Goal: Task Accomplishment & Management: Manage account settings

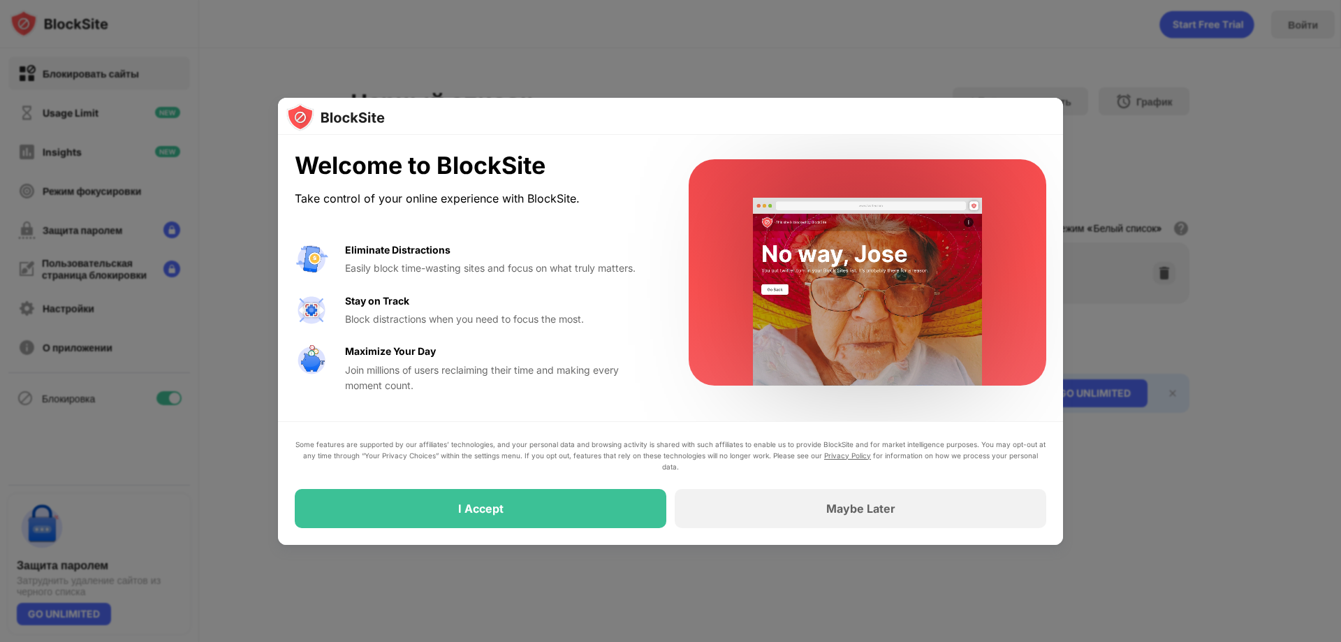
click at [488, 506] on div "I Accept" at bounding box center [480, 508] width 45 height 14
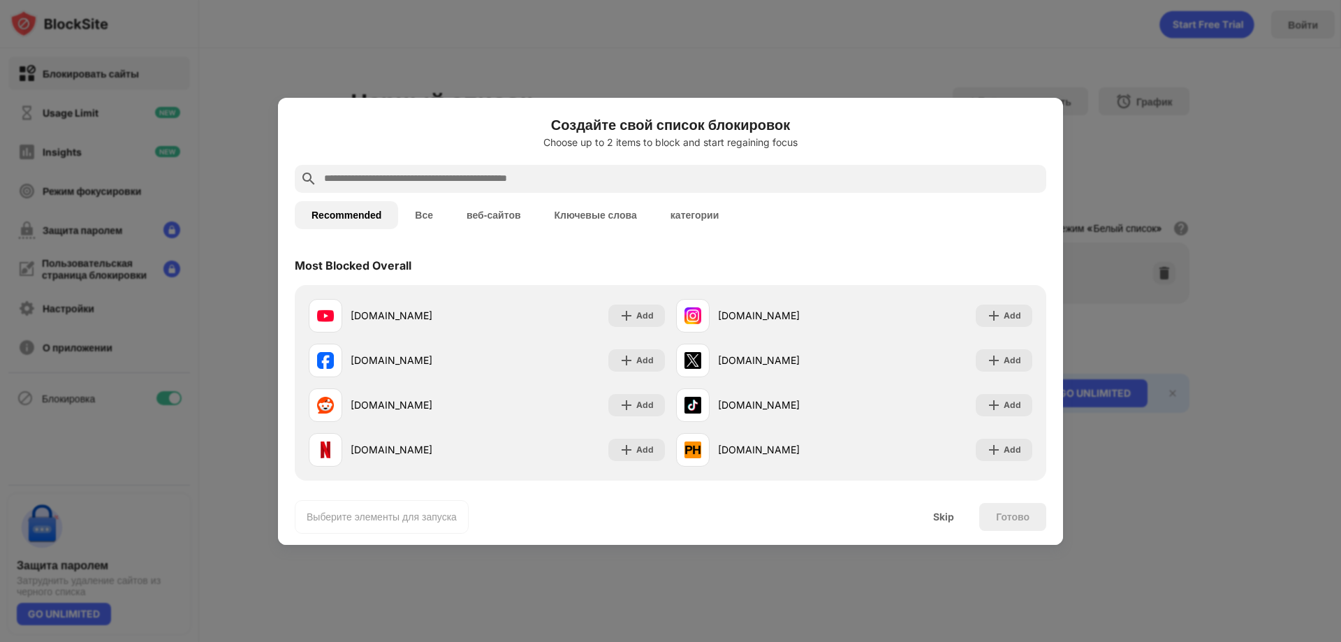
click at [490, 175] on input "text" at bounding box center [682, 178] width 718 height 17
click at [472, 179] on input "text" at bounding box center [682, 178] width 718 height 17
click at [450, 177] on input "text" at bounding box center [682, 178] width 718 height 17
click at [390, 181] on input "text" at bounding box center [682, 178] width 718 height 17
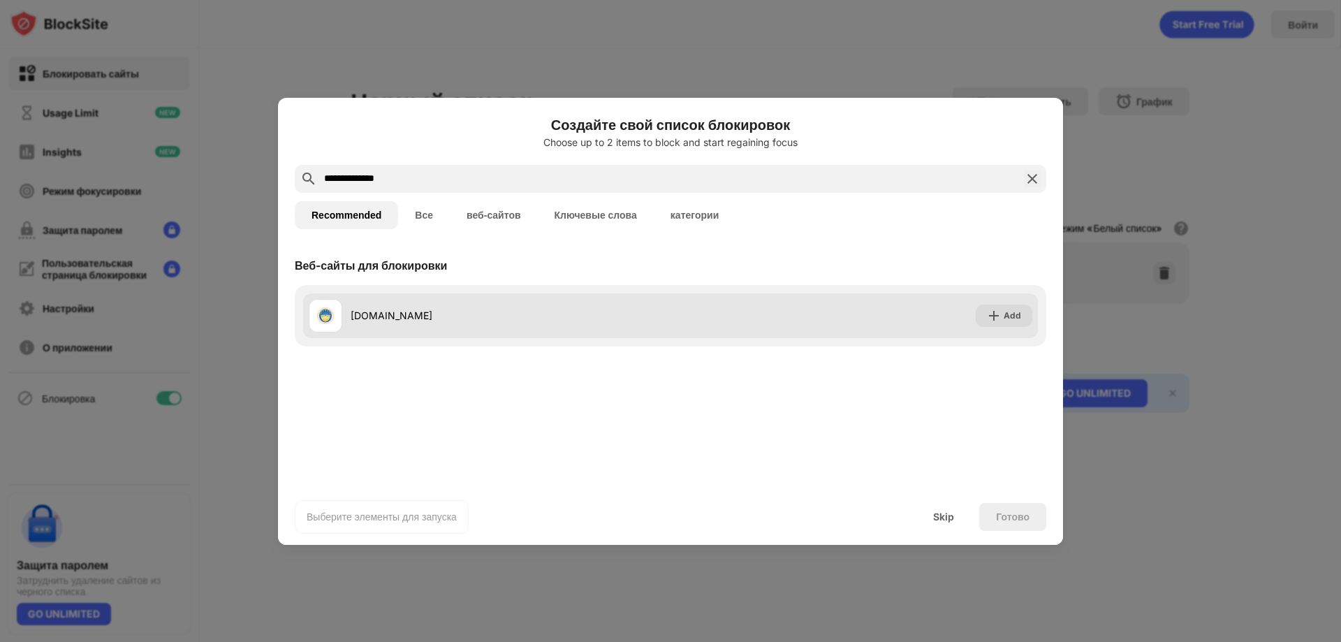
type input "**********"
click at [379, 324] on div "[DOMAIN_NAME]" at bounding box center [490, 316] width 362 height 34
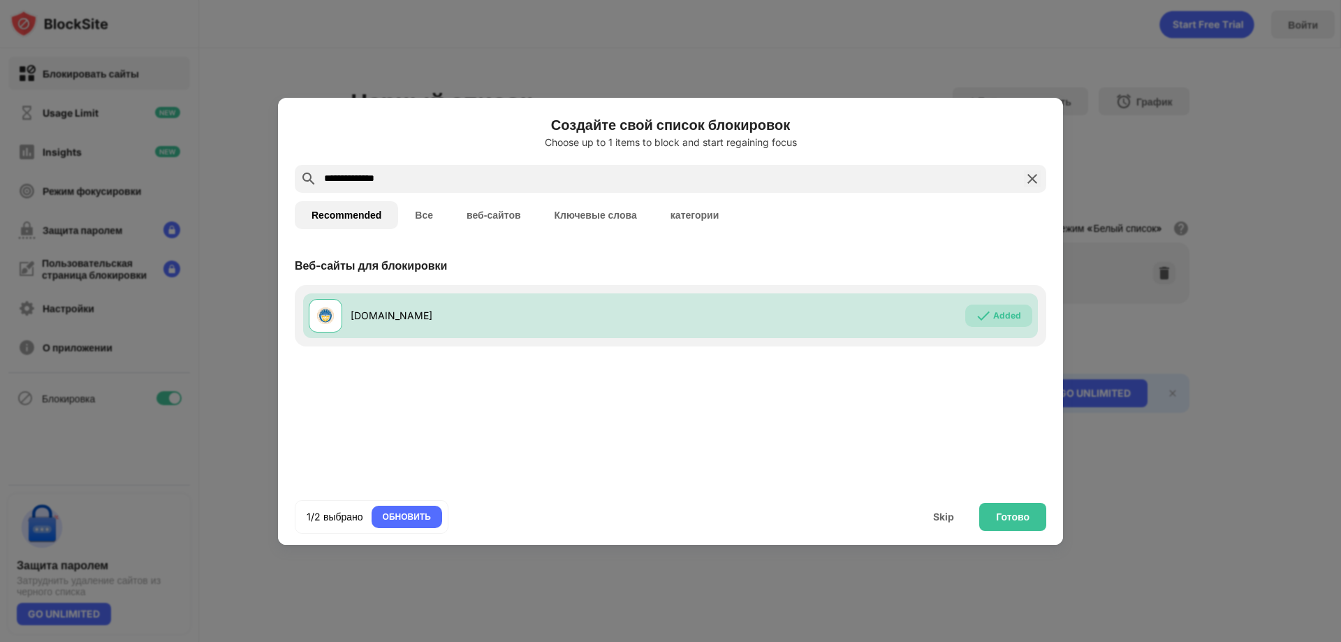
click at [1033, 179] on img at bounding box center [1032, 178] width 17 height 17
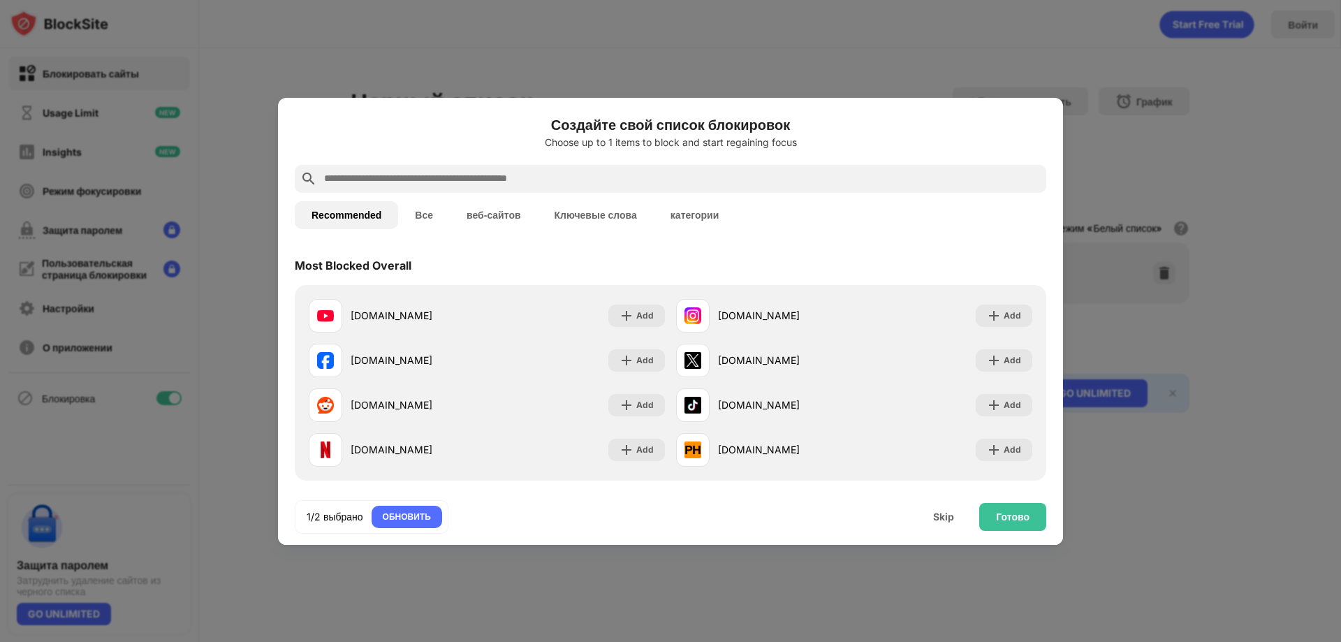
click at [552, 175] on input "text" at bounding box center [682, 178] width 718 height 17
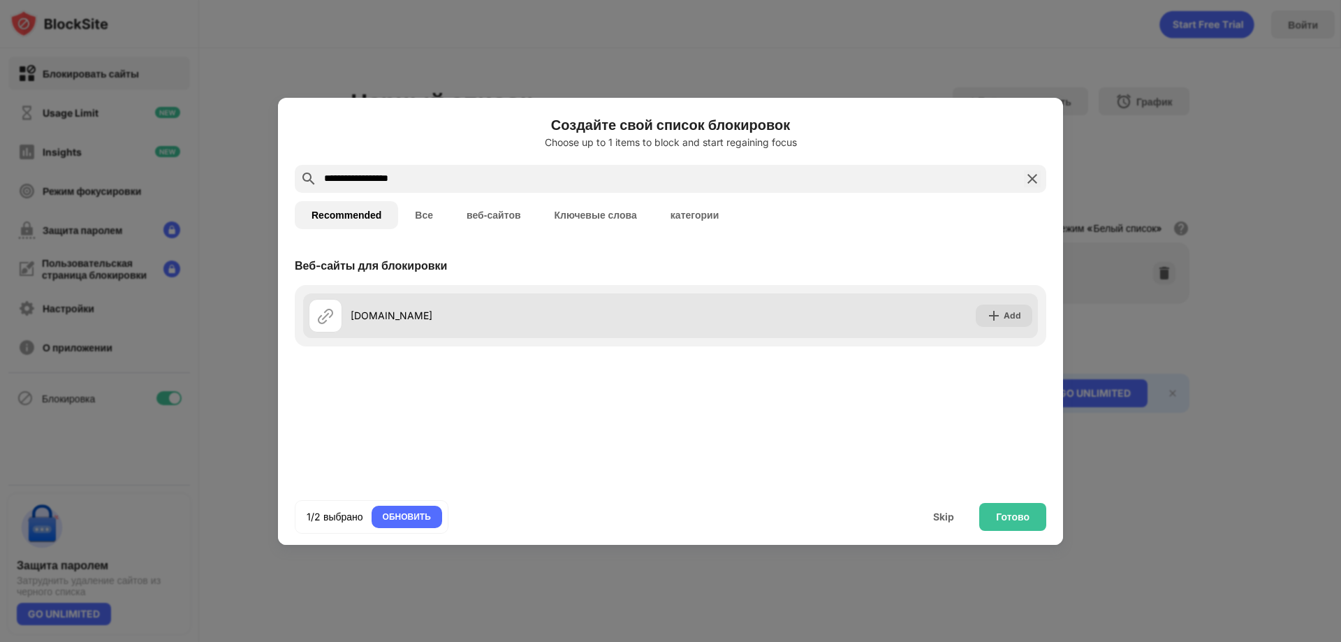
type input "**********"
click at [362, 320] on div "[DOMAIN_NAME]" at bounding box center [511, 315] width 320 height 15
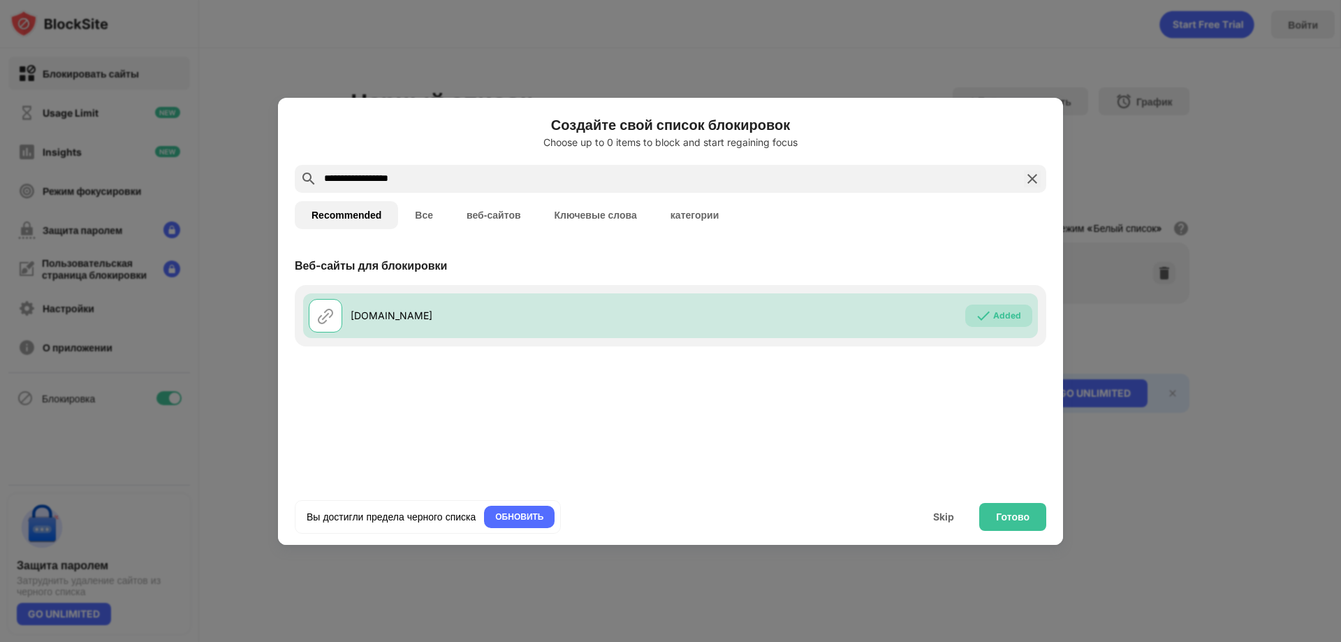
click at [520, 515] on div "ОБНОВИТЬ" at bounding box center [519, 517] width 48 height 14
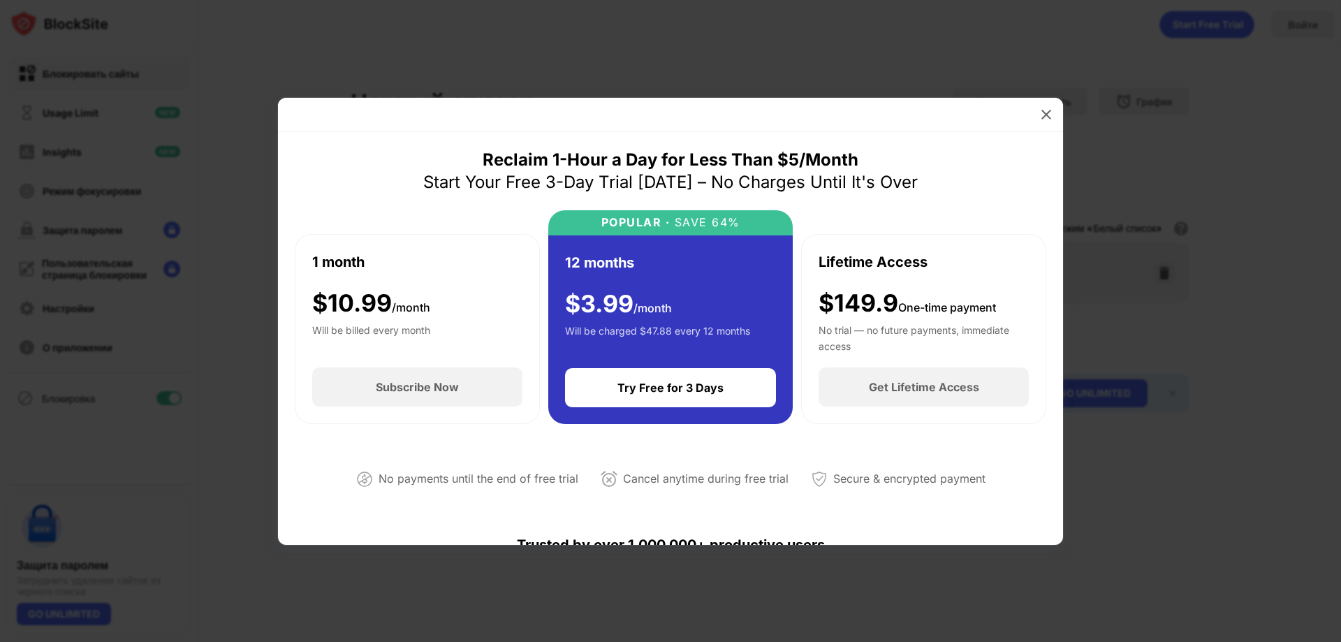
click at [1041, 122] on div at bounding box center [1046, 114] width 22 height 22
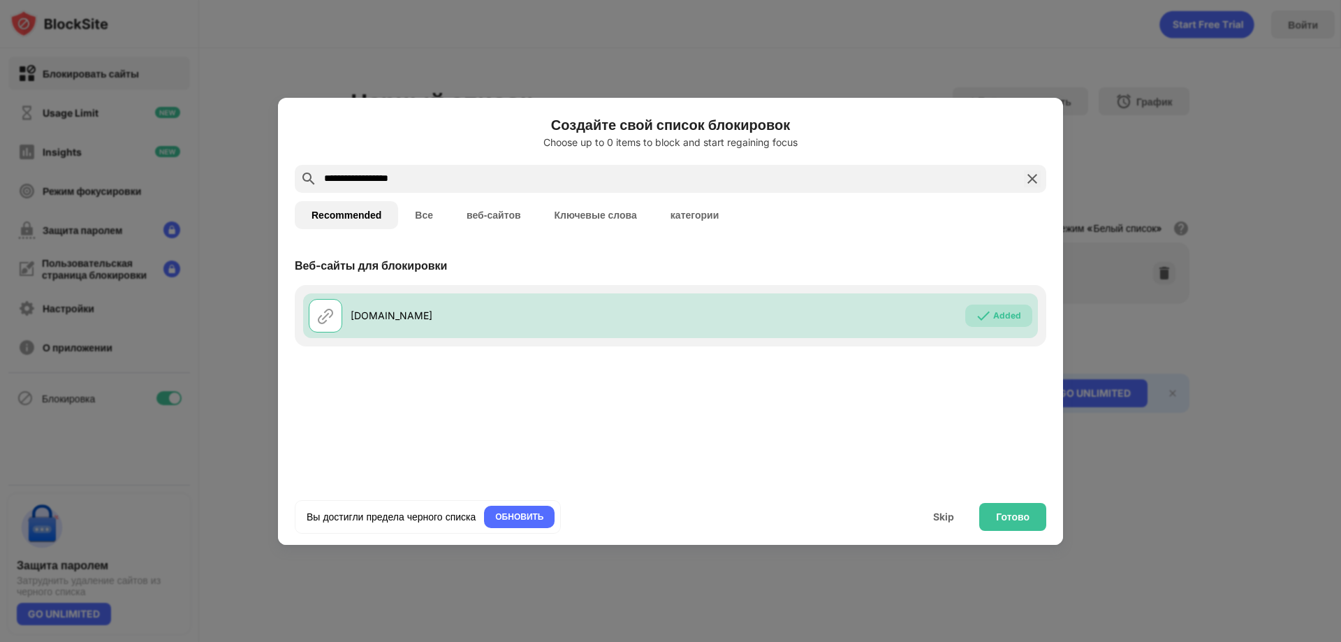
click at [999, 517] on div "Готово" at bounding box center [1013, 516] width 34 height 11
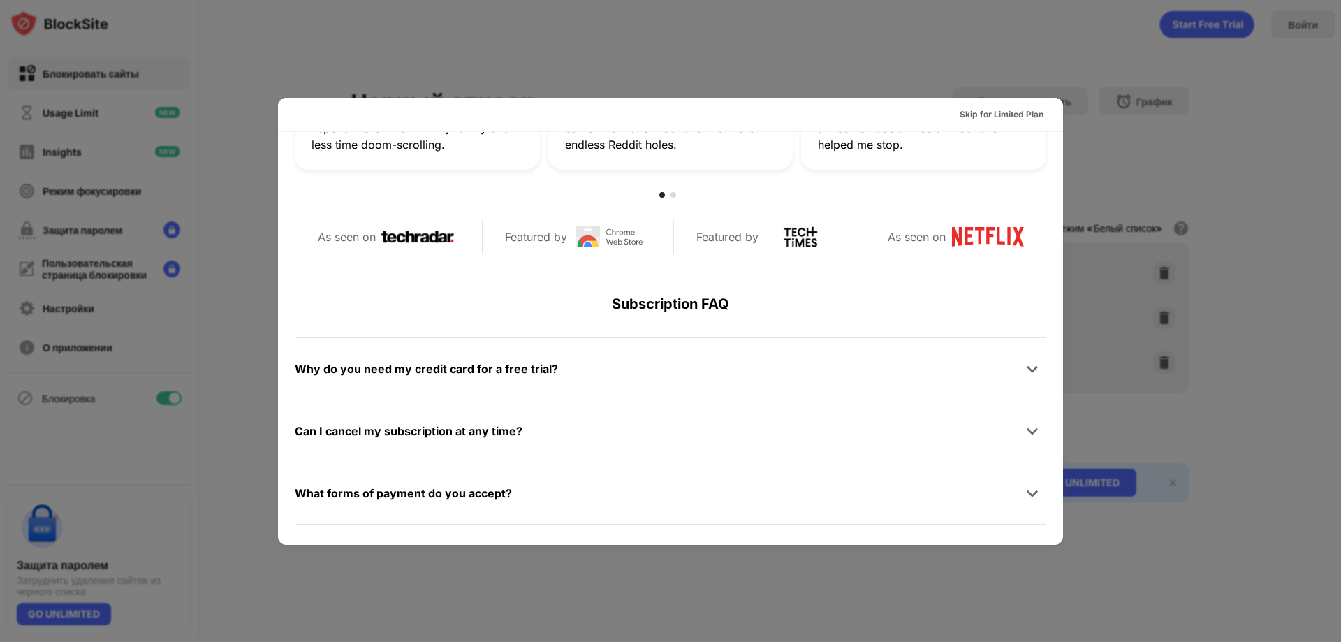
scroll to position [681, 0]
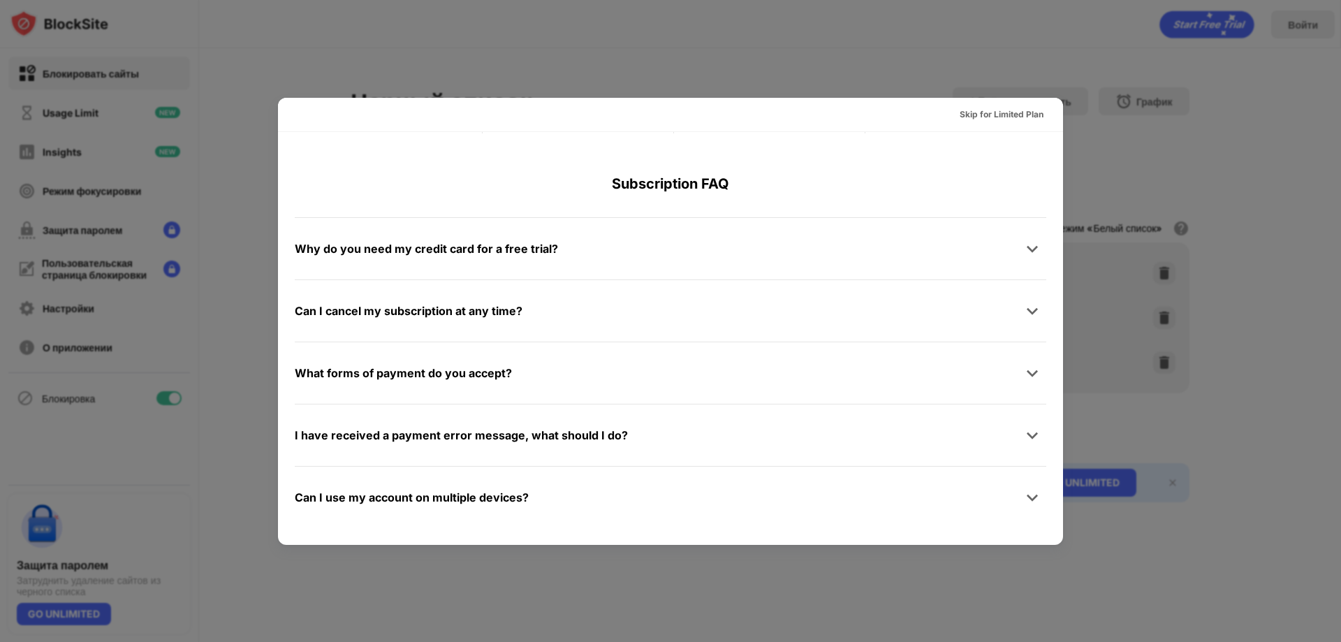
click at [1020, 71] on div at bounding box center [670, 321] width 1341 height 642
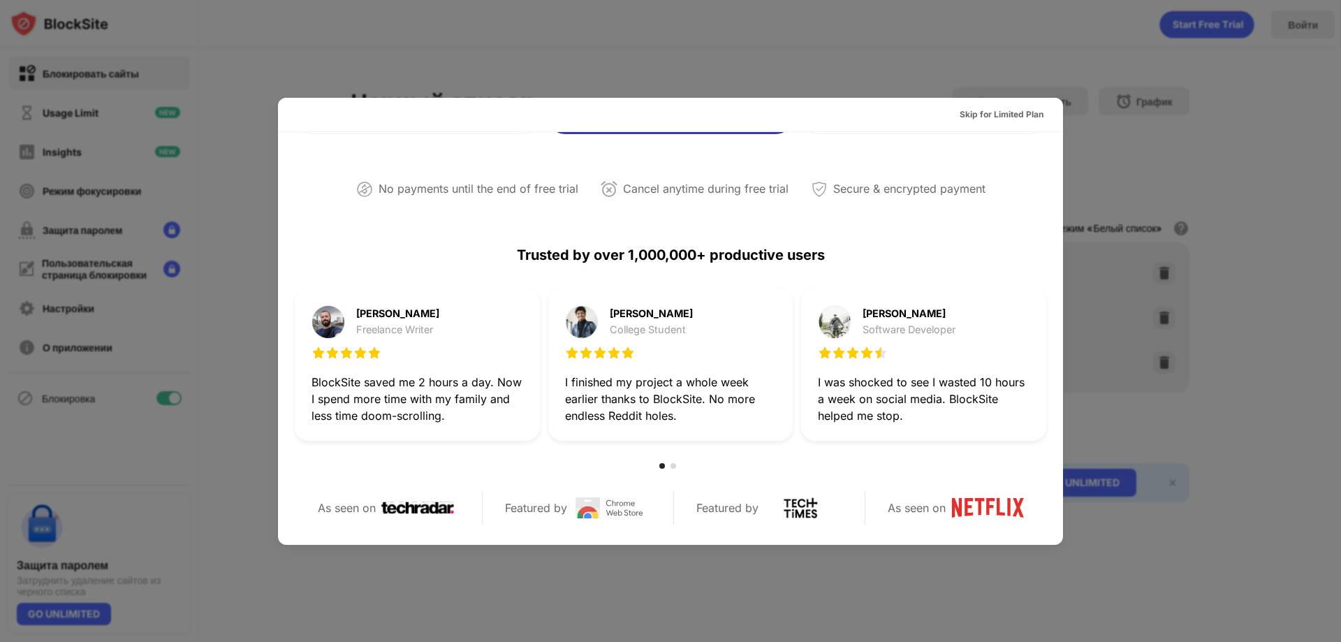
click at [1101, 263] on div at bounding box center [670, 321] width 1341 height 642
click at [1133, 353] on div at bounding box center [670, 321] width 1341 height 642
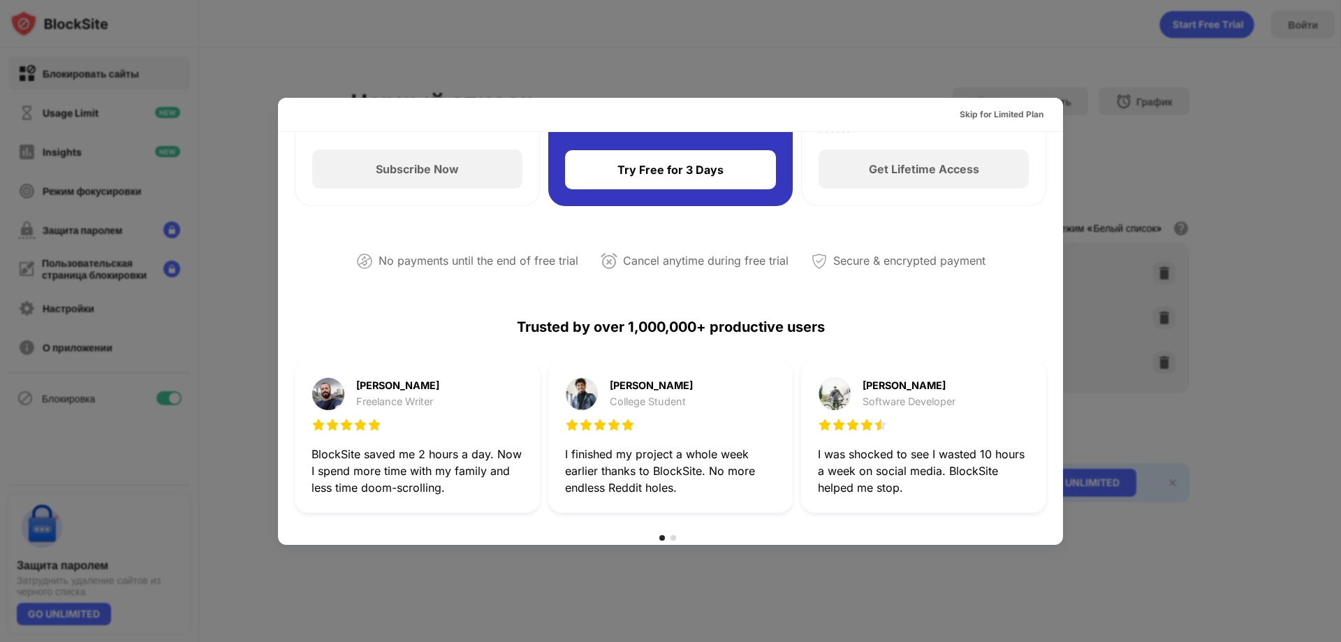
scroll to position [0, 0]
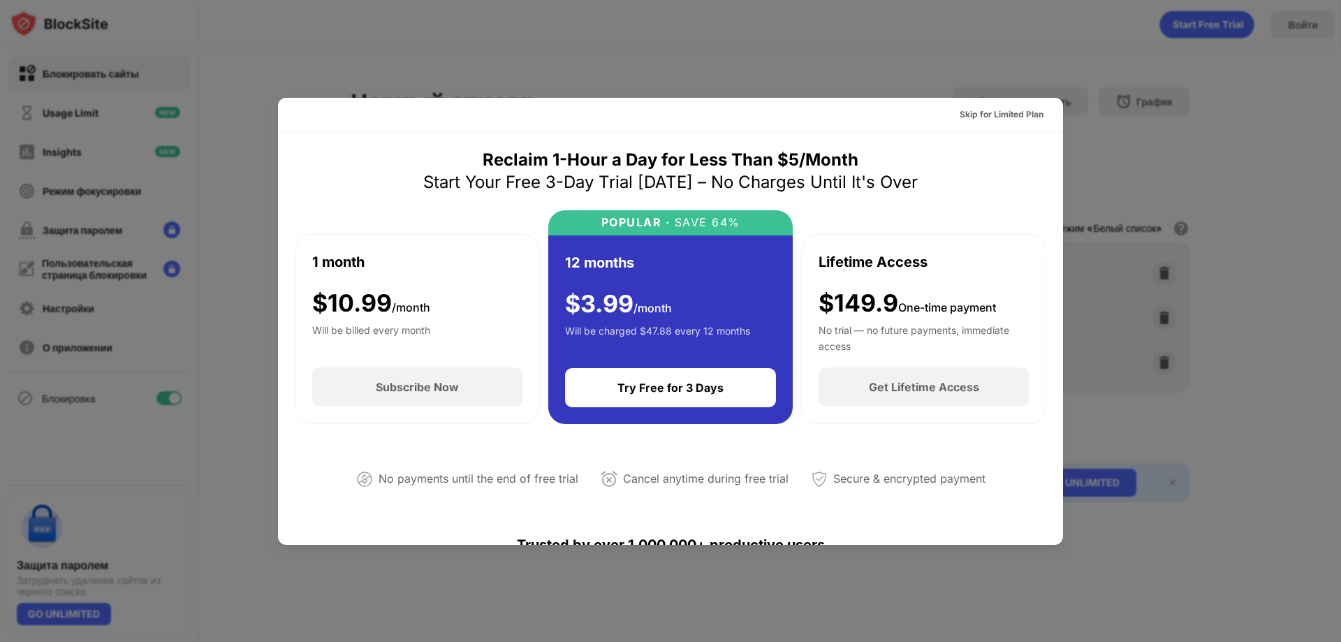
click at [691, 544] on div "Trusted by over 1,000,000+ productive users" at bounding box center [670, 544] width 751 height 67
click at [693, 574] on div at bounding box center [670, 321] width 1341 height 642
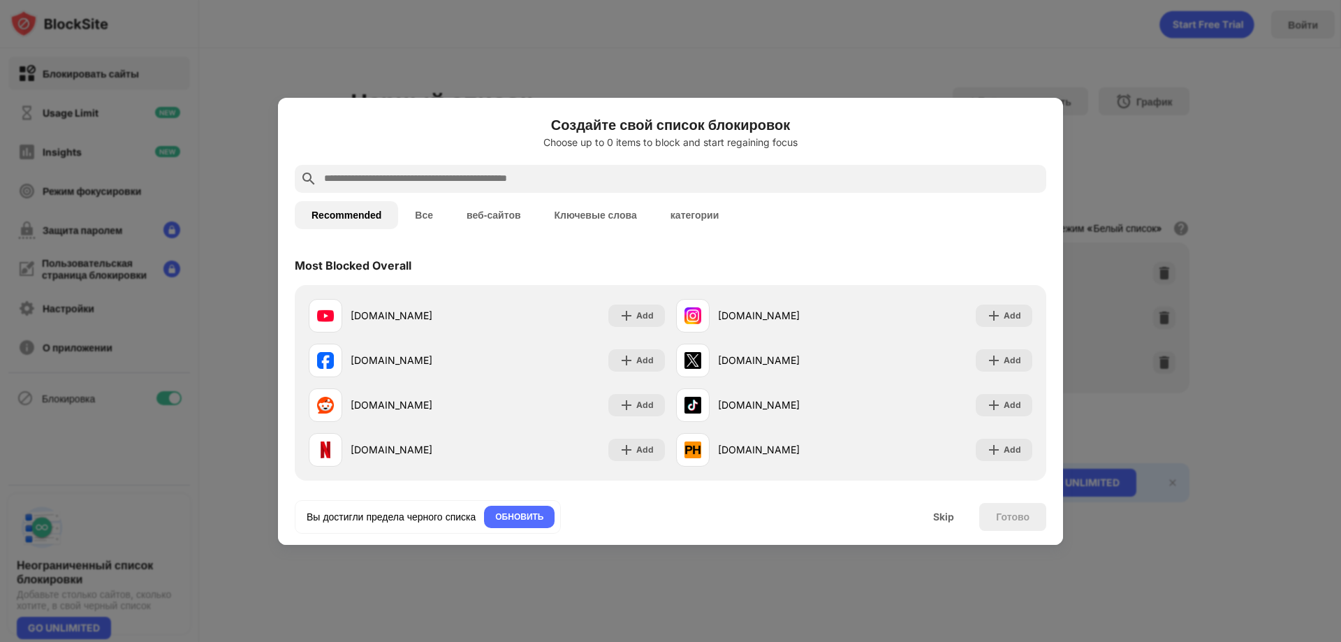
click at [486, 587] on div at bounding box center [670, 321] width 1341 height 642
click at [943, 518] on div "Skip" at bounding box center [943, 516] width 21 height 11
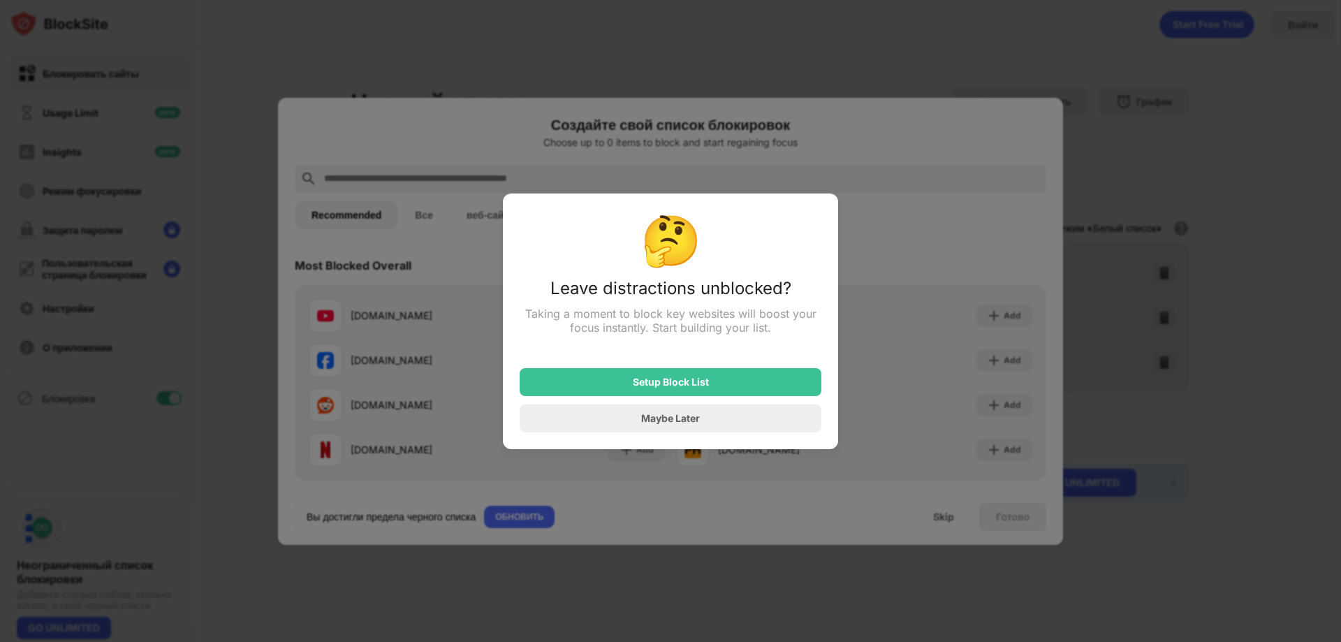
click at [642, 420] on div "Maybe Later" at bounding box center [670, 418] width 59 height 12
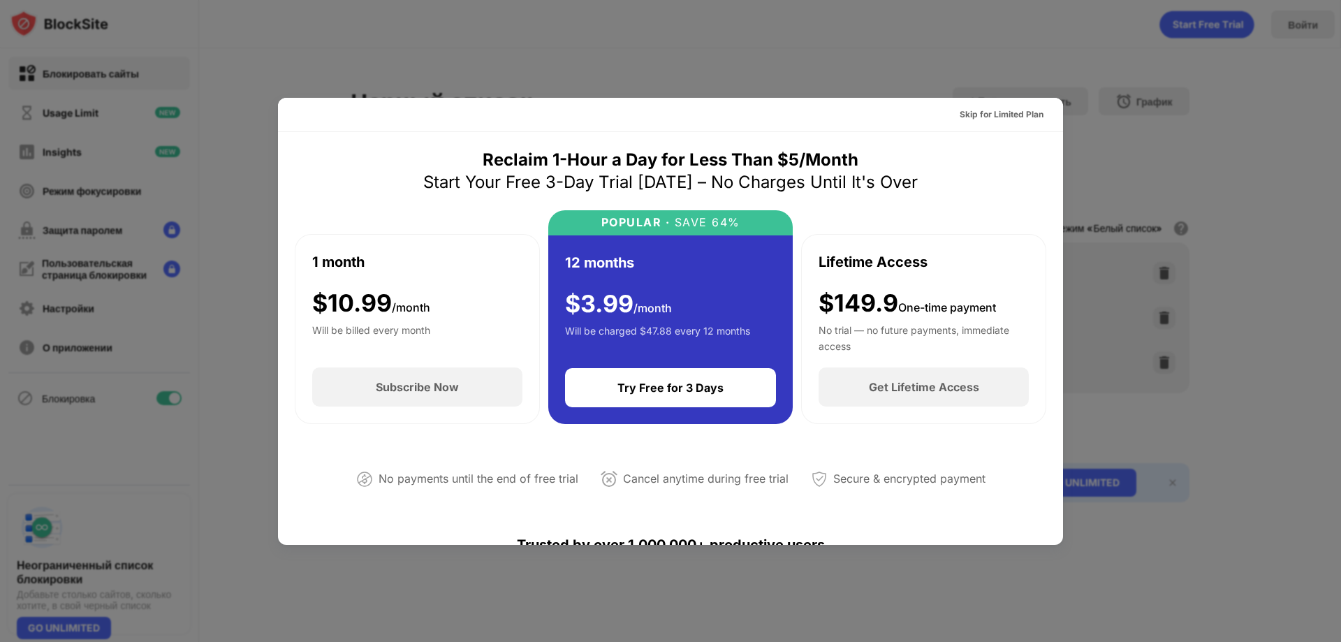
click at [629, 443] on div "No payments until the end of free trial Cancel anytime during free trial Secure…" at bounding box center [670, 476] width 751 height 71
click at [661, 562] on div at bounding box center [670, 321] width 1341 height 642
click at [691, 570] on div at bounding box center [670, 321] width 1341 height 642
click at [716, 570] on div at bounding box center [670, 321] width 1341 height 642
click at [105, 525] on div at bounding box center [670, 321] width 1341 height 642
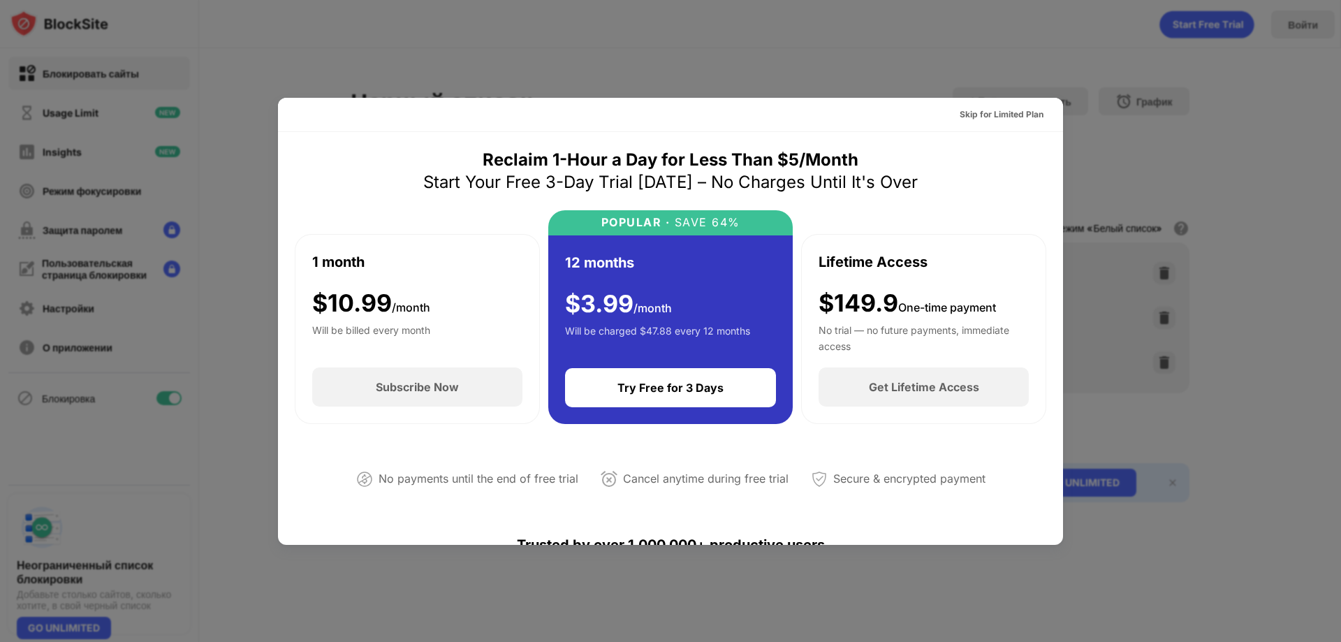
click at [48, 437] on div at bounding box center [670, 321] width 1341 height 642
click at [41, 414] on div at bounding box center [670, 321] width 1341 height 642
click at [50, 406] on div at bounding box center [670, 321] width 1341 height 642
click at [28, 474] on div at bounding box center [670, 321] width 1341 height 642
click at [95, 443] on div at bounding box center [670, 321] width 1341 height 642
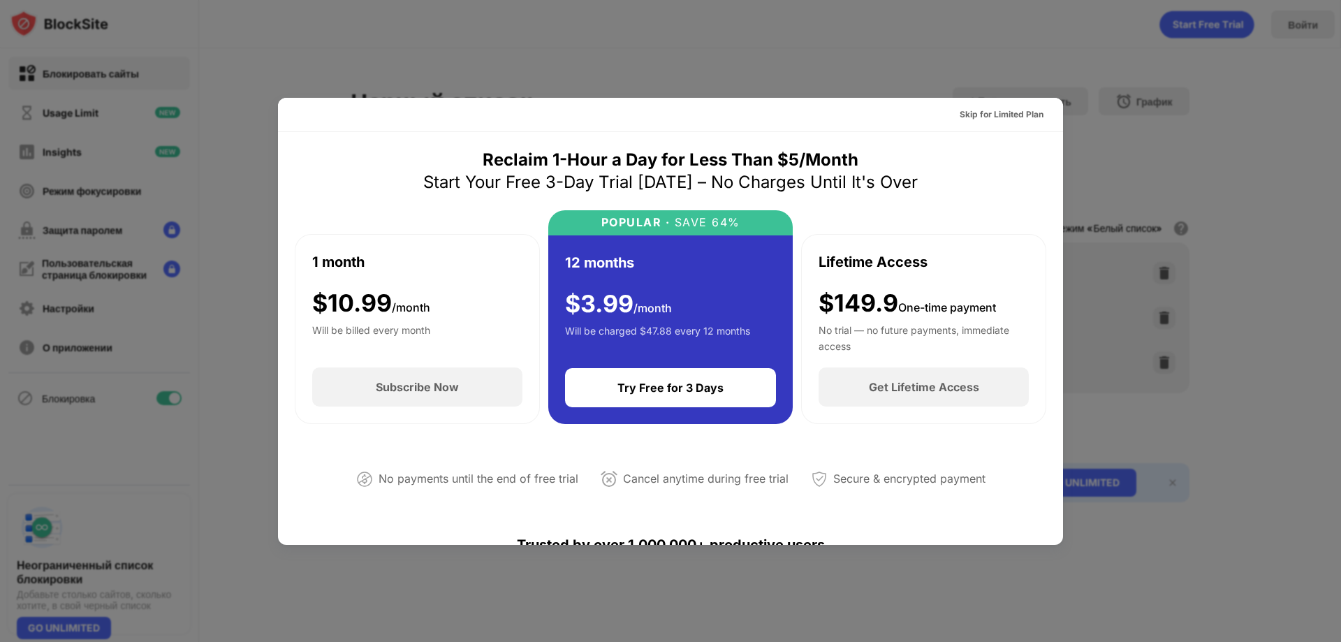
click at [82, 427] on div at bounding box center [670, 321] width 1341 height 642
